Goal: Task Accomplishment & Management: Manage account settings

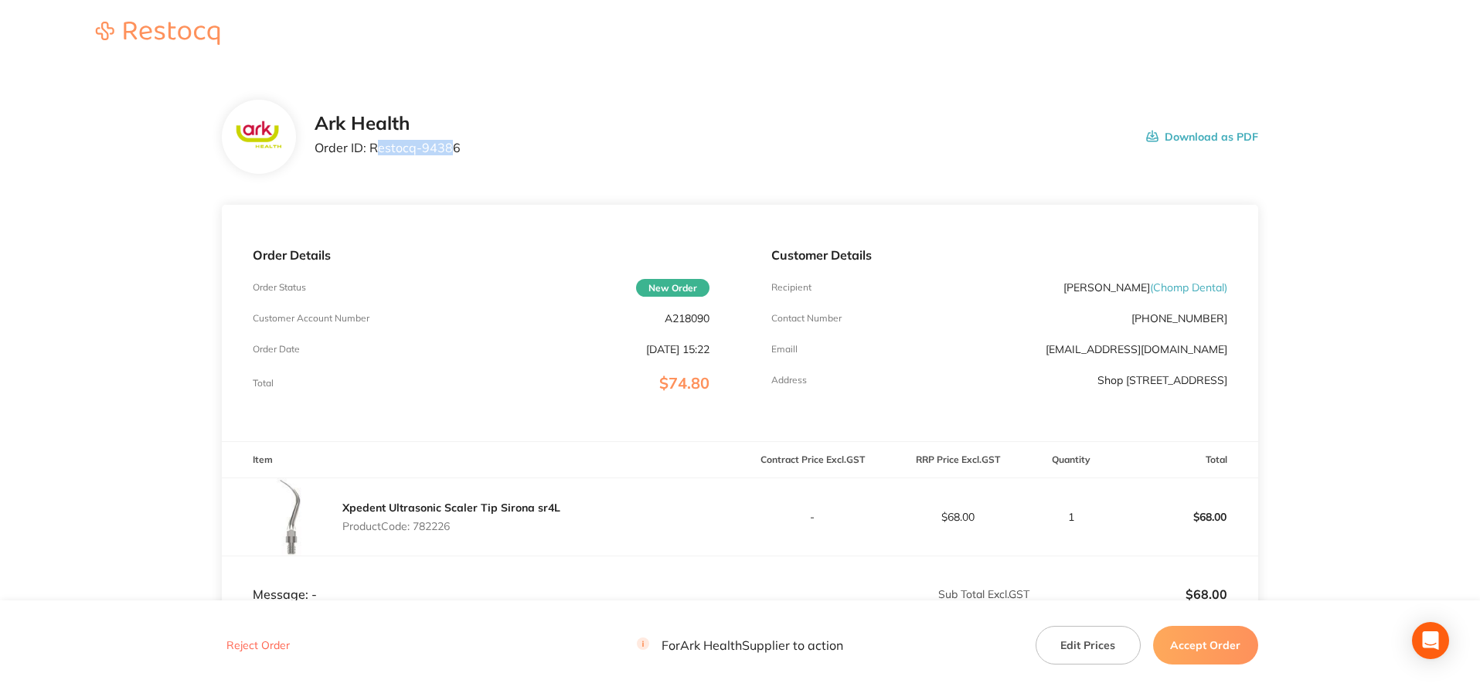
drag, startPoint x: 373, startPoint y: 148, endPoint x: 420, endPoint y: 150, distance: 46.4
click at [448, 151] on p "Order ID: Restocq- 94386" at bounding box center [388, 148] width 146 height 14
drag, startPoint x: 371, startPoint y: 147, endPoint x: 464, endPoint y: 150, distance: 92.8
click at [464, 150] on div "Ark Health Order ID: Restocq- 94386 Download as PDF" at bounding box center [787, 137] width 944 height 48
copy p "Restocq- 94386"
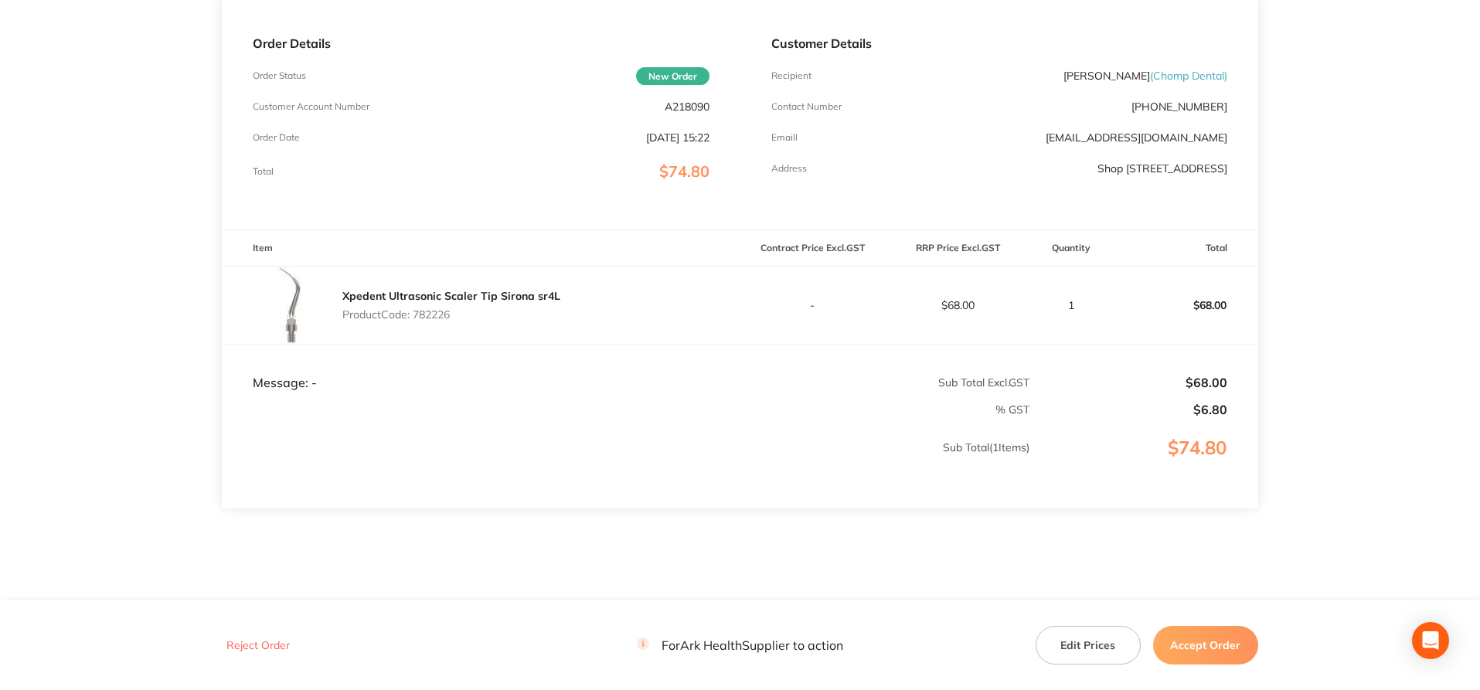
scroll to position [243, 0]
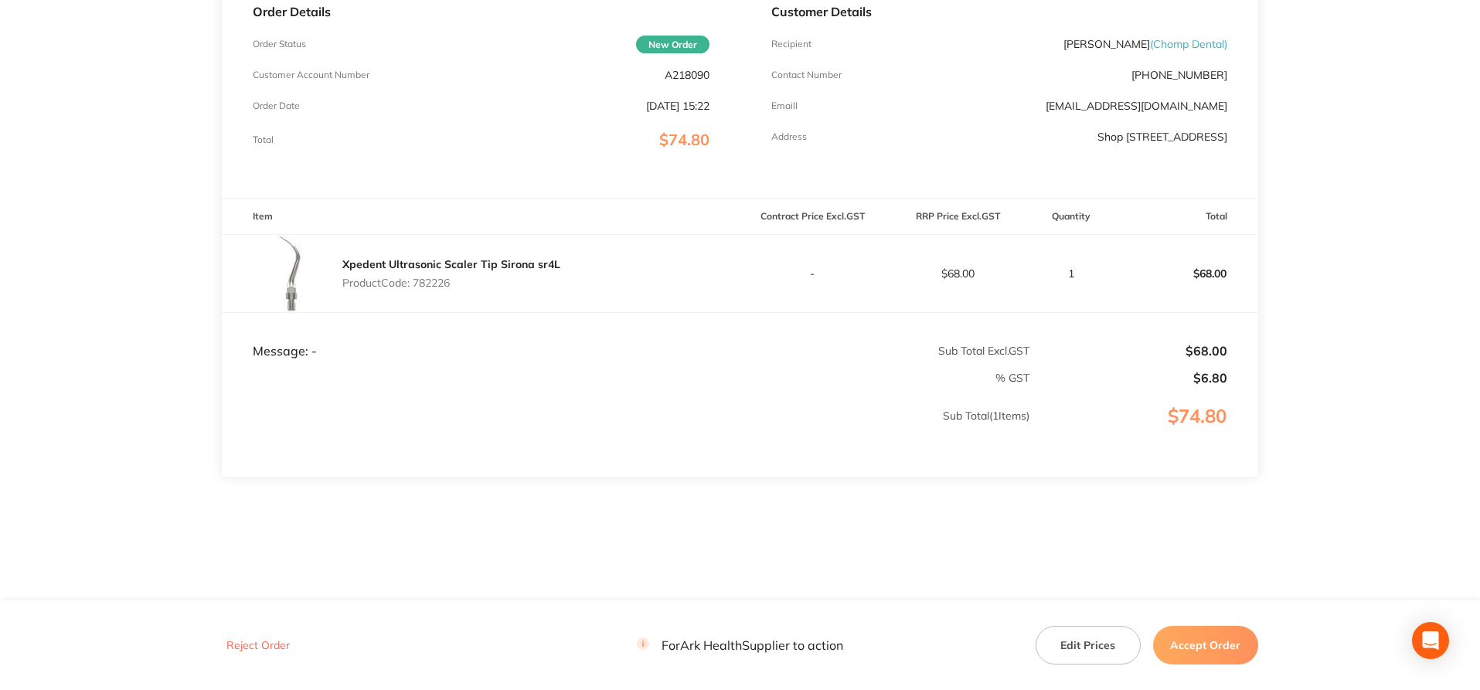
click at [1211, 638] on button "Accept Order" at bounding box center [1205, 645] width 105 height 39
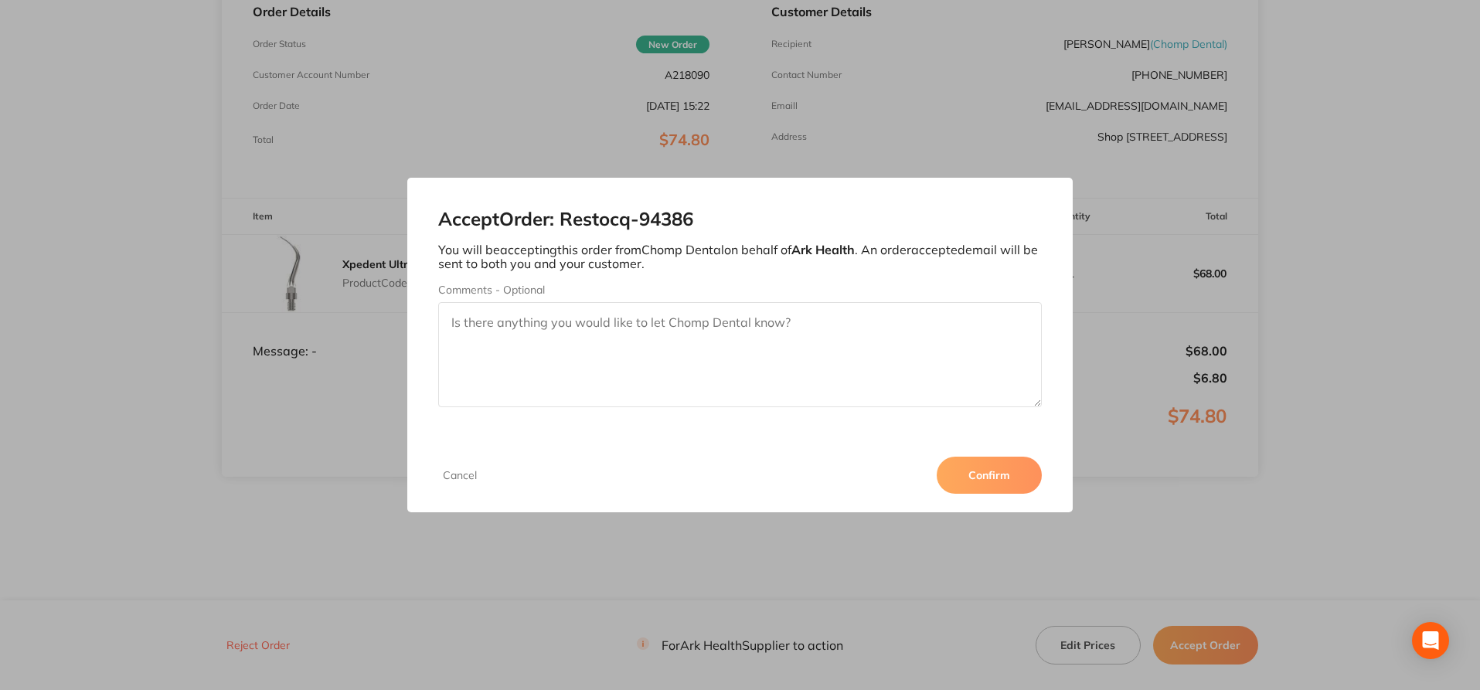
click at [977, 472] on button "Confirm" at bounding box center [989, 475] width 105 height 37
